Goal: Task Accomplishment & Management: Use online tool/utility

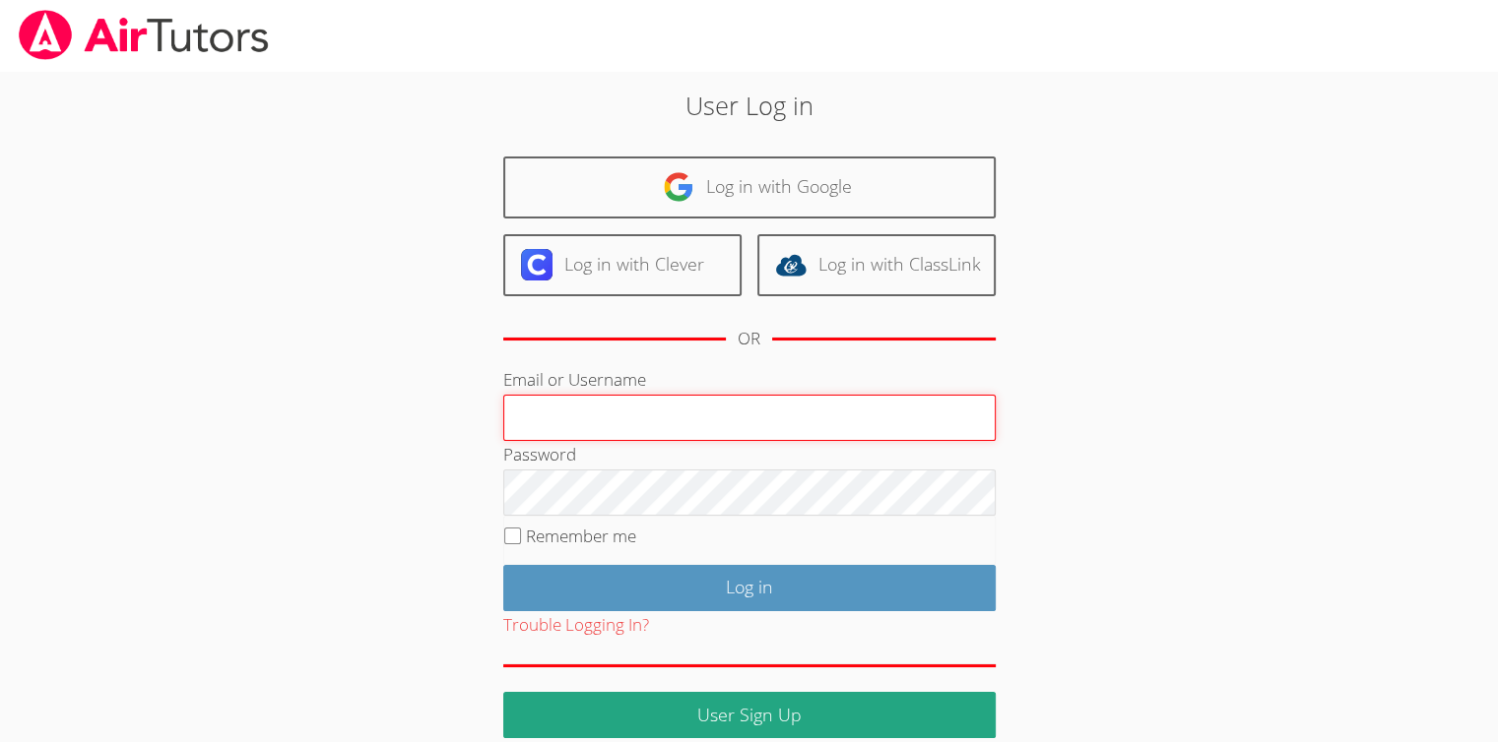
type input "[EMAIL_ADDRESS][DOMAIN_NAME]"
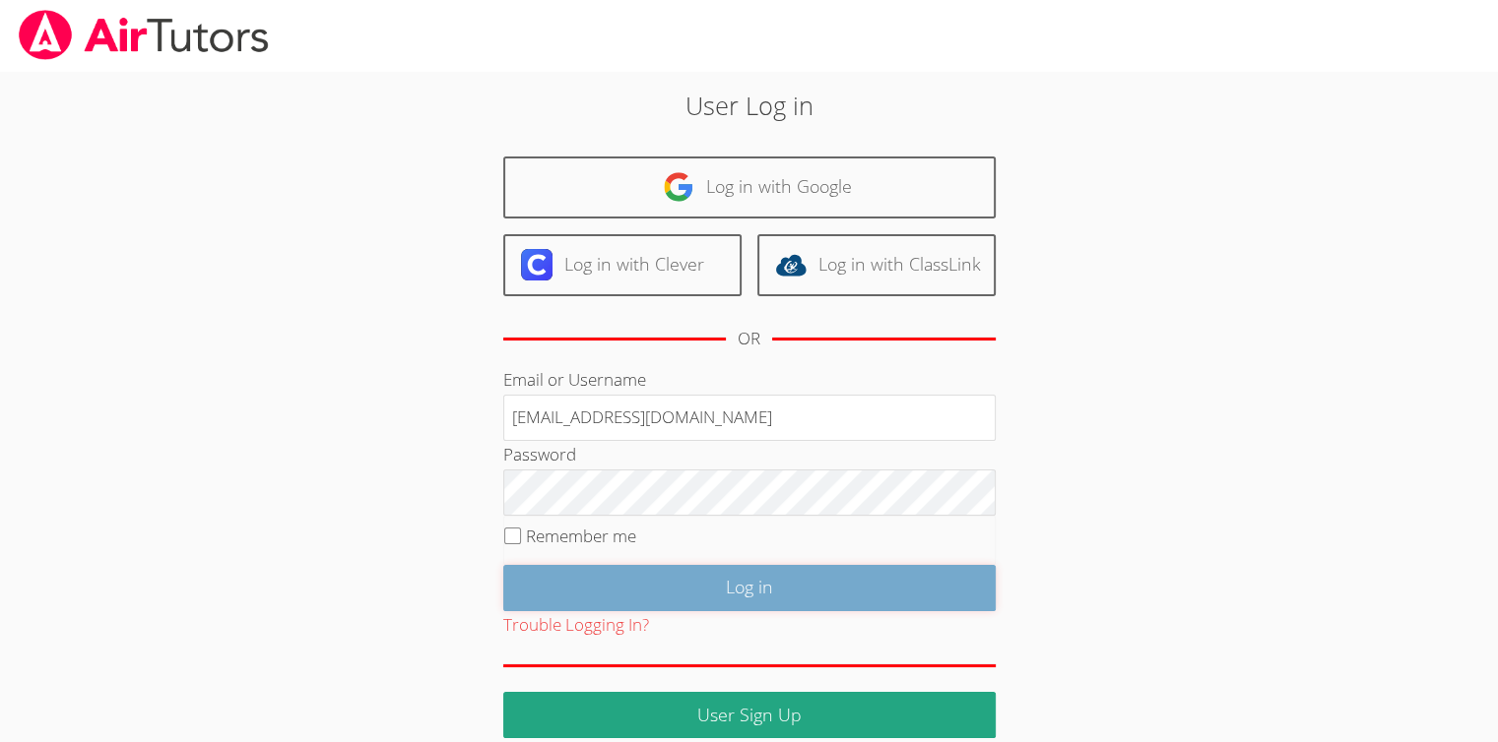
click at [723, 572] on input "Log in" at bounding box center [749, 588] width 492 height 46
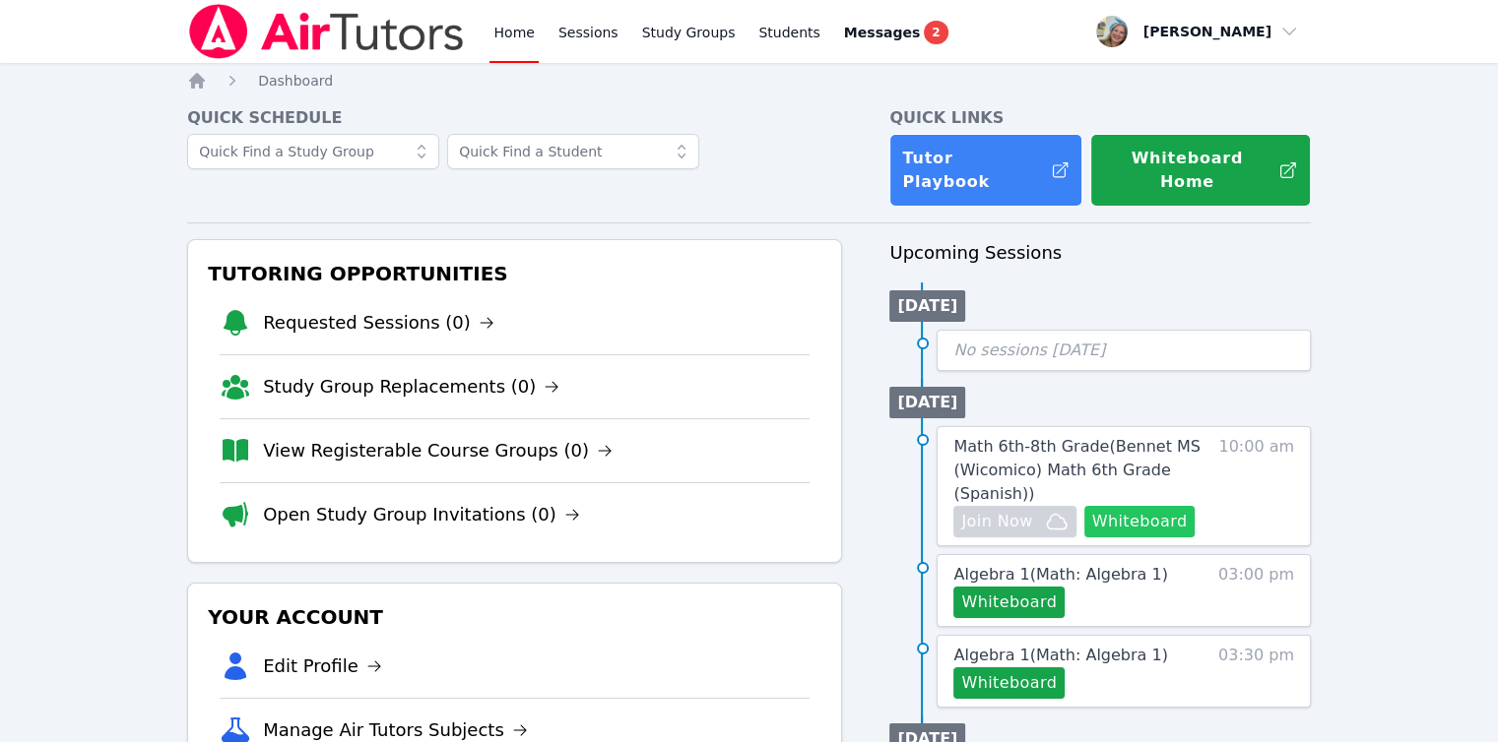
click at [1118, 506] on button "Whiteboard" at bounding box center [1139, 522] width 111 height 32
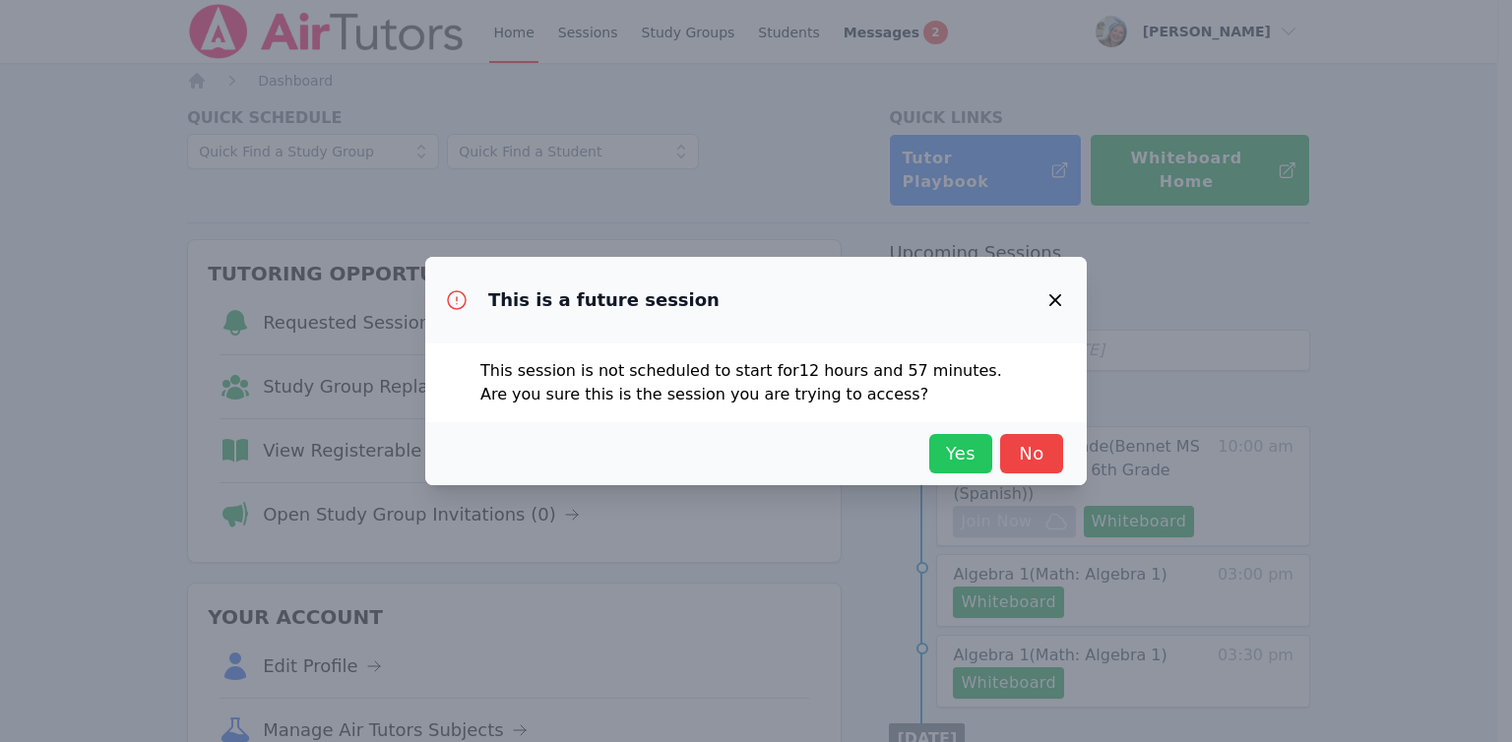
click at [932, 454] on button "Yes" at bounding box center [960, 453] width 63 height 39
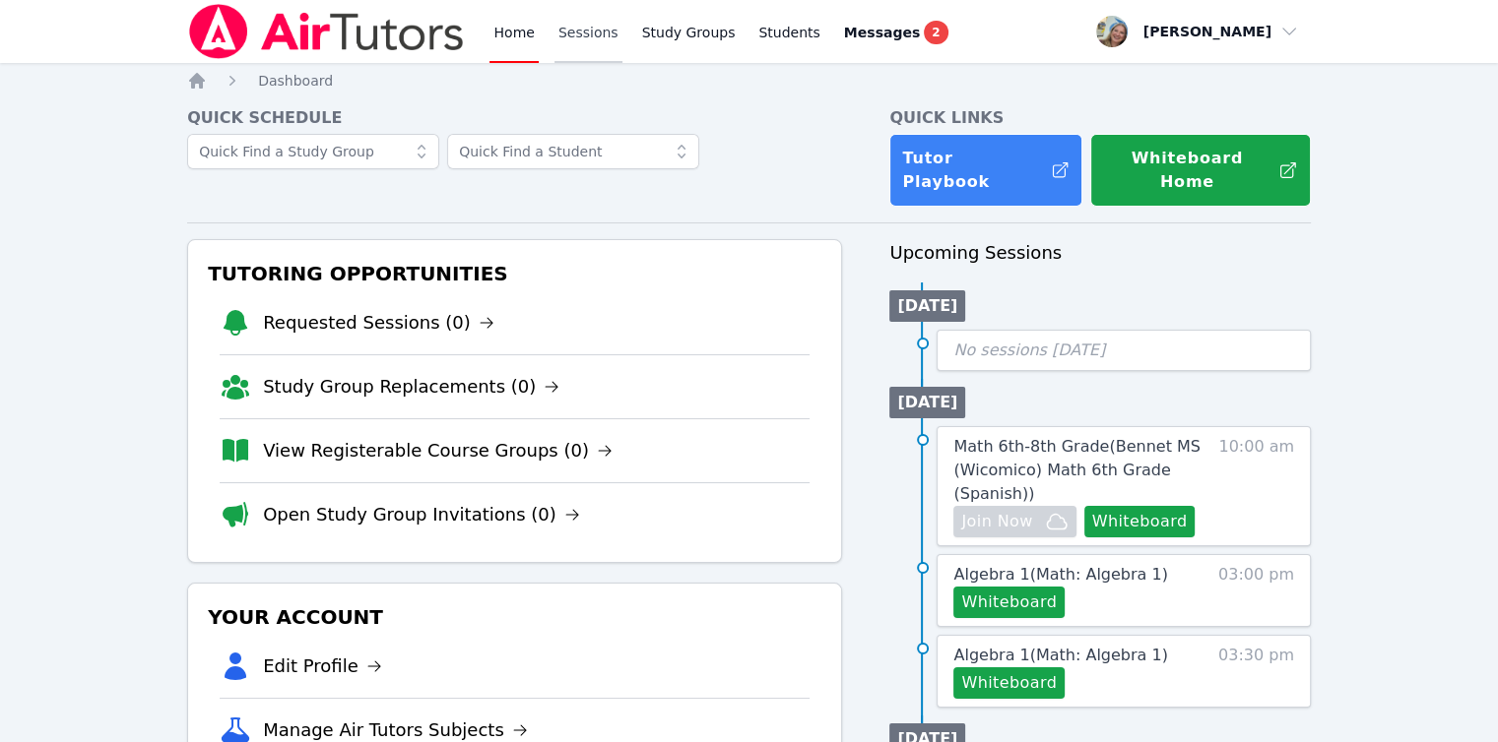
click at [593, 40] on link "Sessions" at bounding box center [588, 31] width 68 height 63
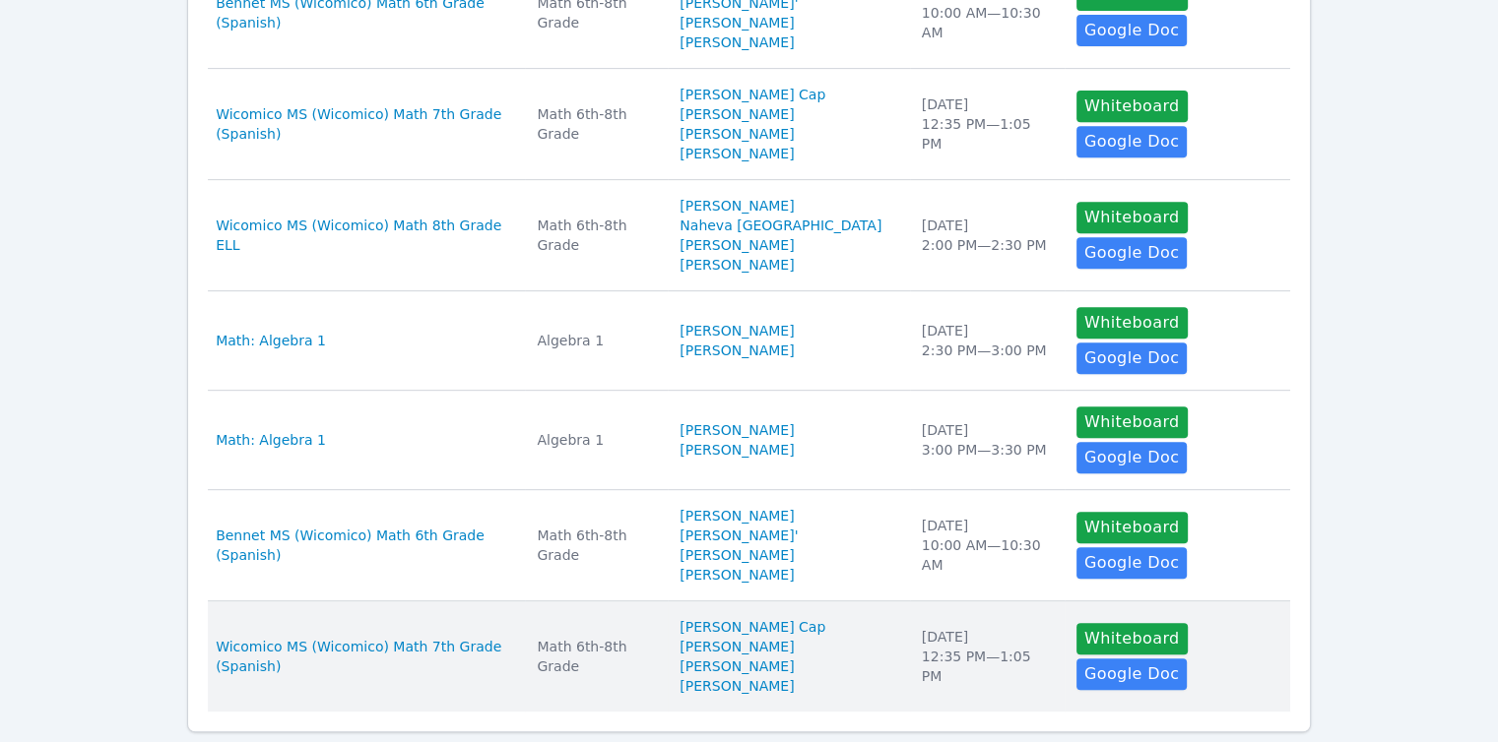
scroll to position [823, 0]
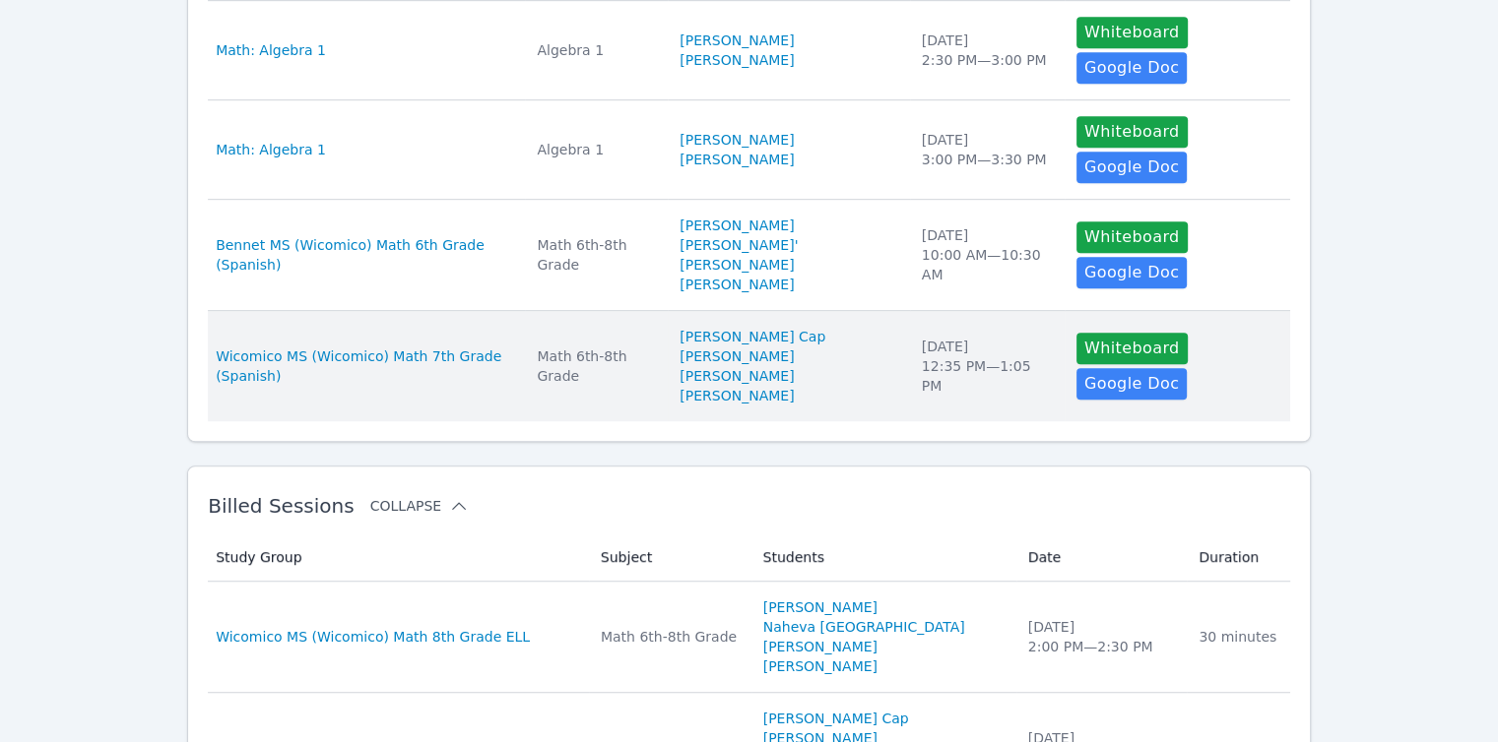
scroll to position [1118, 0]
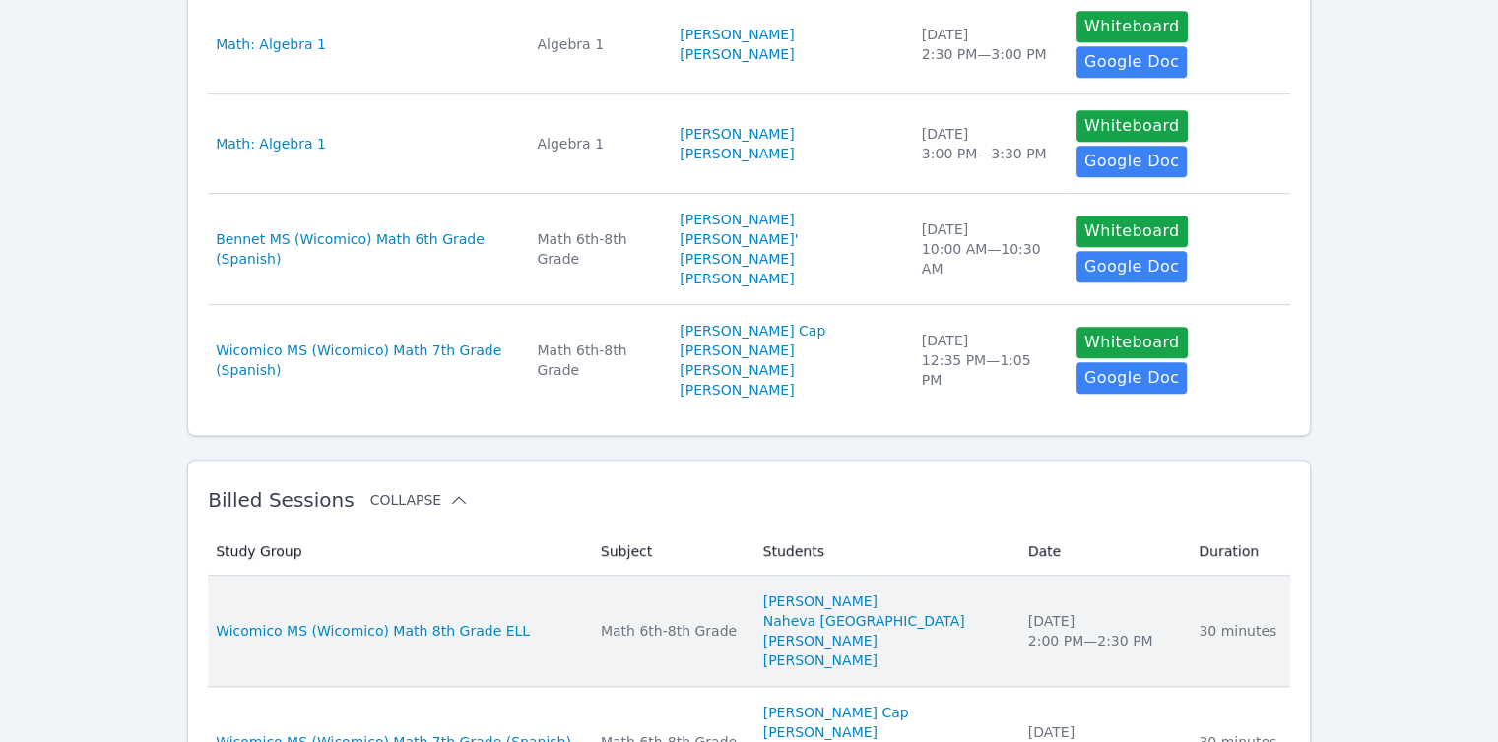
click at [1223, 621] on div "30 minutes" at bounding box center [1238, 631] width 80 height 20
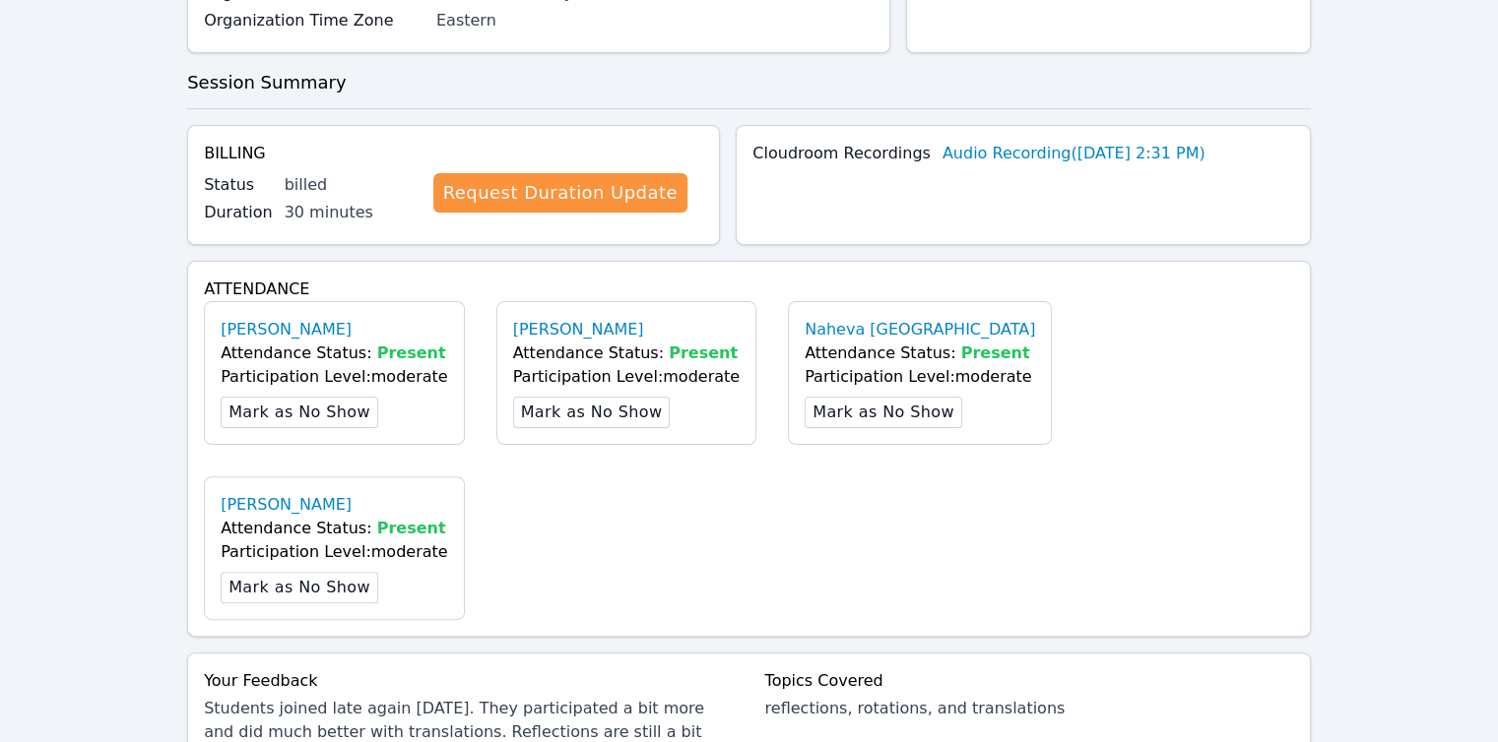
scroll to position [689, 0]
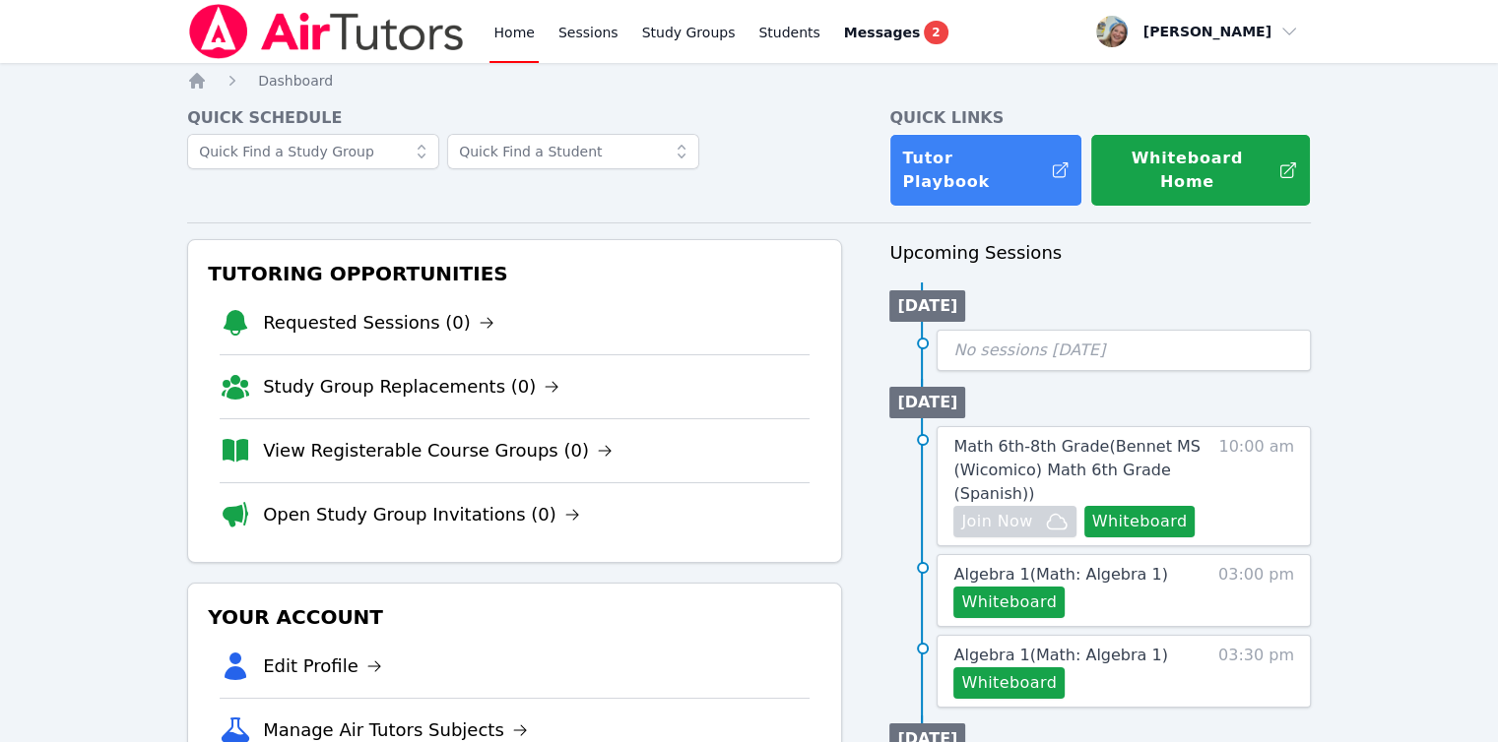
click at [1025, 442] on span "Math 6th-8th Grade ( Bennet MS (Wicomico) Math 6th Grade (Spanish) )" at bounding box center [1076, 470] width 246 height 66
